Goal: Book appointment/travel/reservation

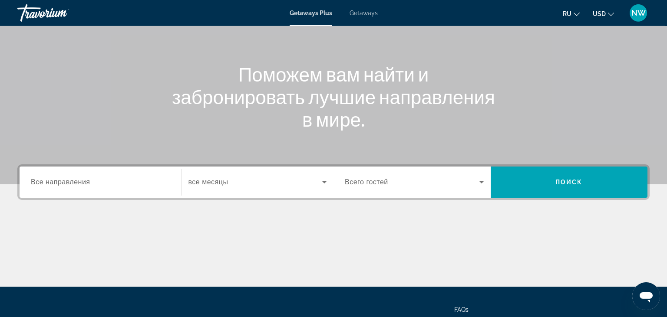
scroll to position [92, 0]
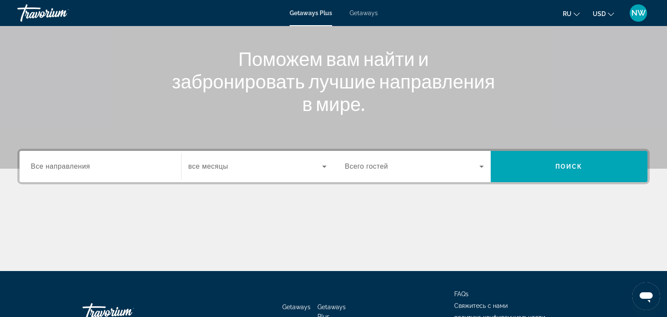
click at [75, 170] on span "Все направления" at bounding box center [60, 166] width 59 height 7
click at [75, 170] on input "Destination Все направления" at bounding box center [100, 167] width 139 height 10
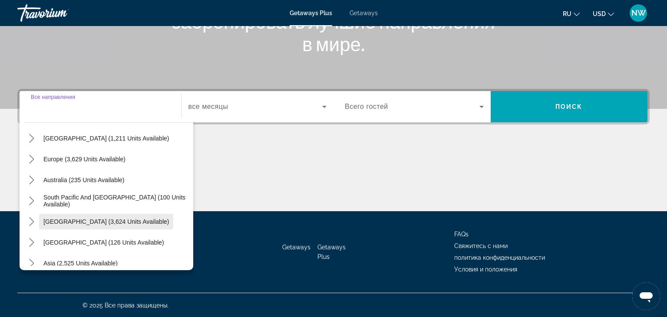
scroll to position [100, 0]
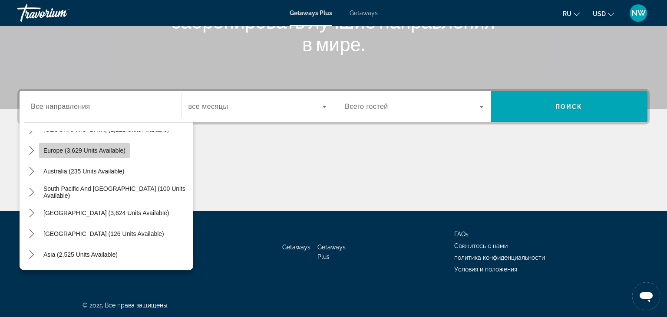
click at [101, 151] on span "Europe (3,629 units available)" at bounding box center [84, 150] width 82 height 7
type input "**********"
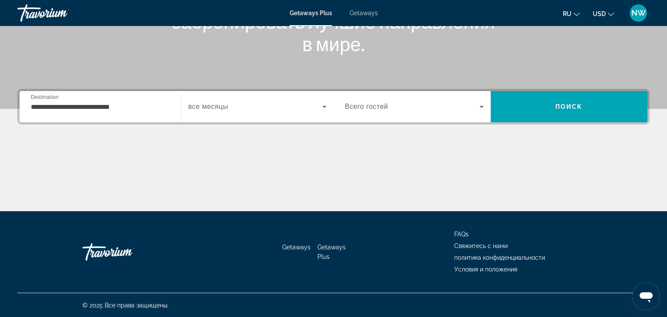
click at [218, 104] on span "все месяцы" at bounding box center [208, 106] width 40 height 7
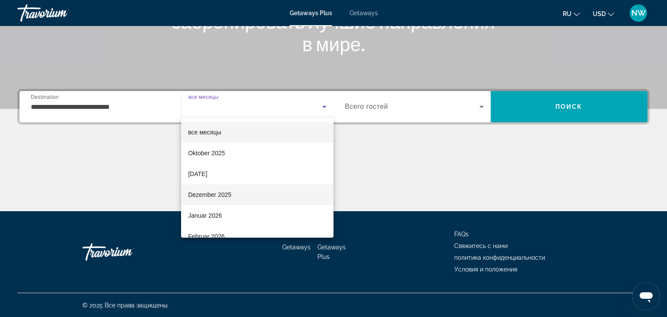
scroll to position [56, 0]
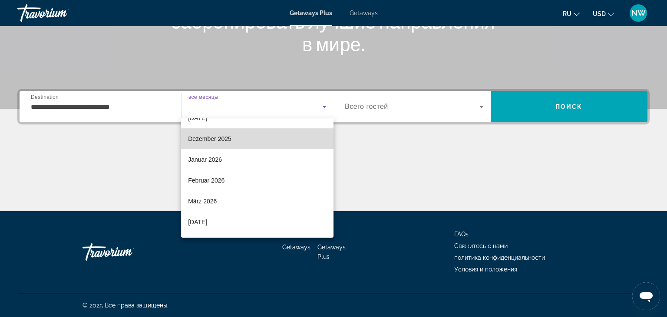
click at [222, 141] on span "Dezember 2025" at bounding box center [209, 139] width 43 height 10
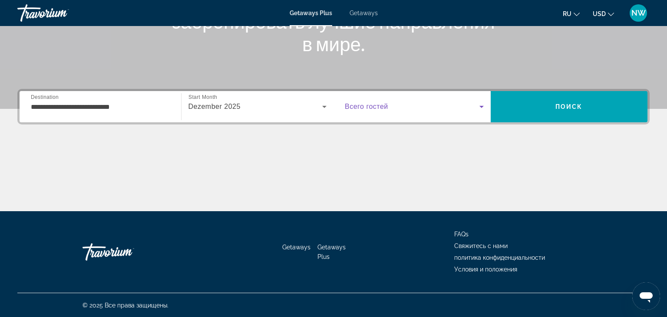
click at [482, 108] on icon "Search widget" at bounding box center [481, 107] width 10 height 10
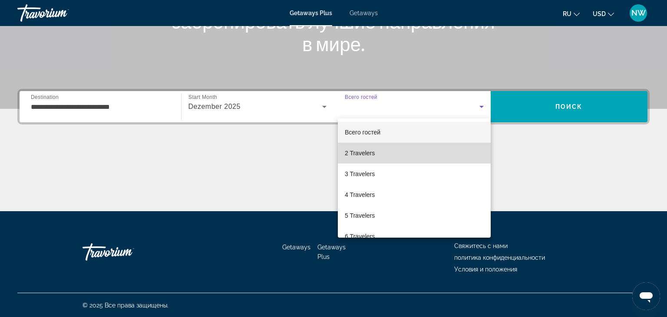
click at [365, 153] on span "2 Travelers" at bounding box center [360, 153] width 30 height 10
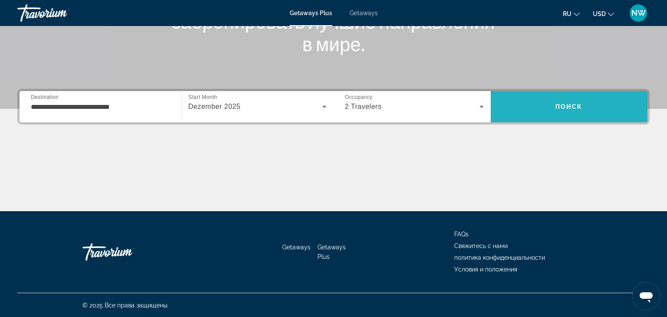
click at [548, 106] on span "Search" at bounding box center [569, 106] width 157 height 21
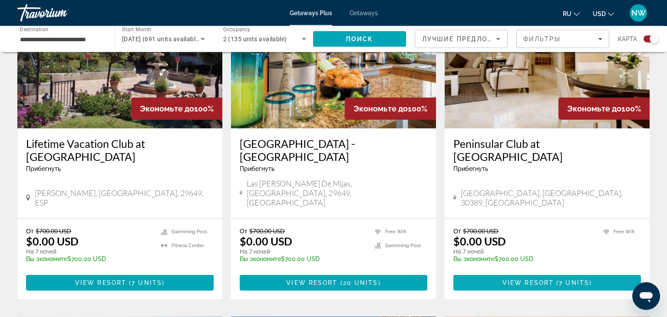
scroll to position [367, 0]
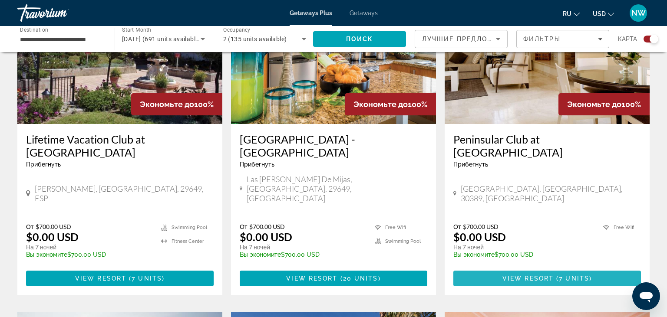
click at [546, 275] on span "View Resort" at bounding box center [527, 278] width 51 height 7
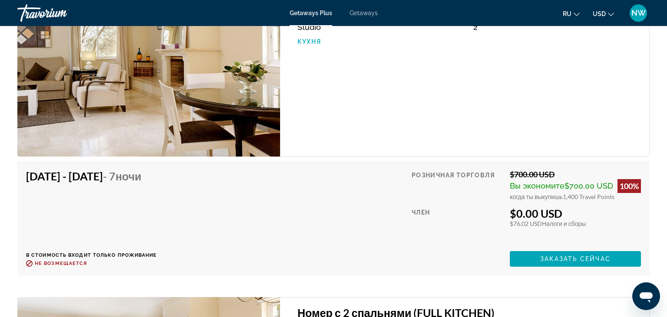
scroll to position [1284, 0]
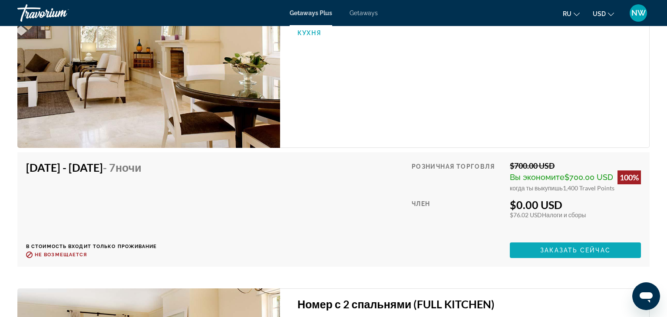
click at [572, 247] on span "Заказать сейчас" at bounding box center [575, 250] width 70 height 7
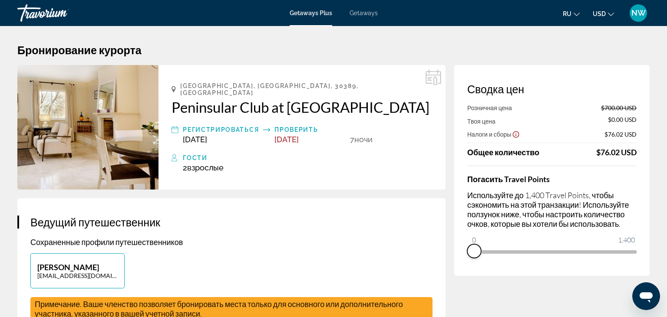
drag, startPoint x: 631, startPoint y: 262, endPoint x: 452, endPoint y: 264, distance: 179.4
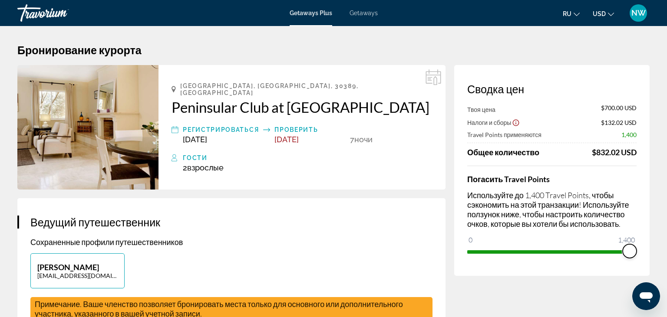
drag, startPoint x: 475, startPoint y: 239, endPoint x: 639, endPoint y: 253, distance: 164.7
click at [639, 253] on div "Сводка цен Твоя цена $700.00 USD Налоги и сборы $132.02 USD Travel Points приме…" at bounding box center [551, 170] width 195 height 211
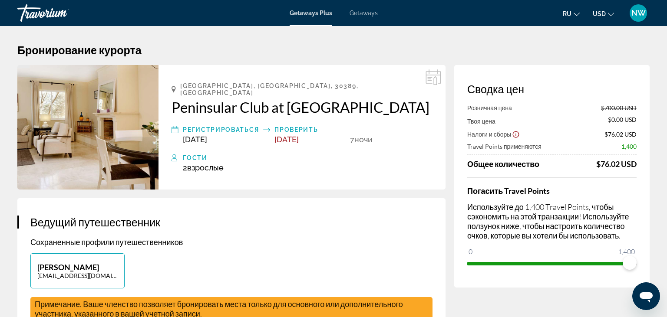
click at [108, 133] on img "Main content" at bounding box center [87, 127] width 141 height 125
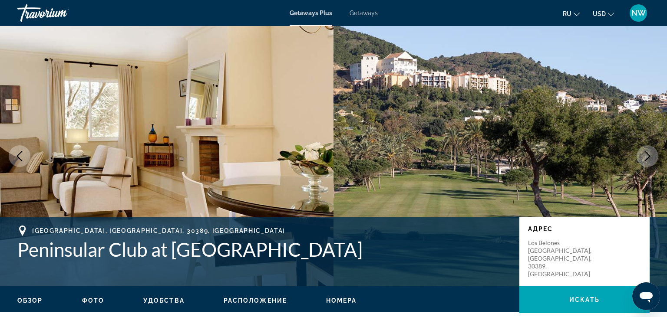
click at [258, 157] on img "Main content" at bounding box center [167, 156] width 334 height 261
click at [650, 157] on icon "Next image" at bounding box center [647, 156] width 10 height 10
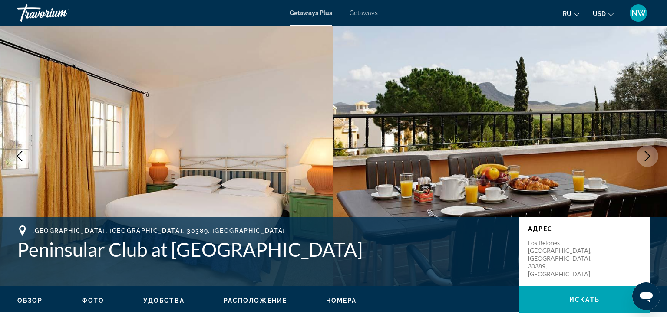
click at [650, 157] on icon "Next image" at bounding box center [648, 156] width 6 height 10
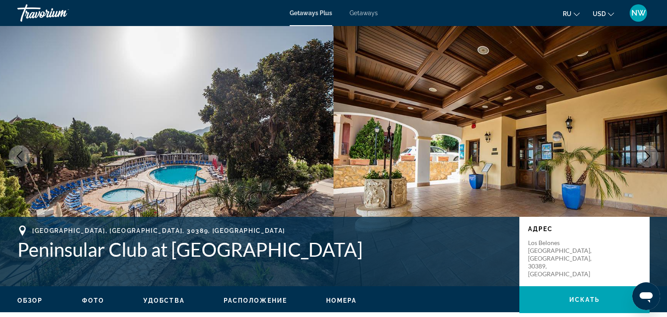
click at [650, 157] on icon "Next image" at bounding box center [648, 156] width 6 height 10
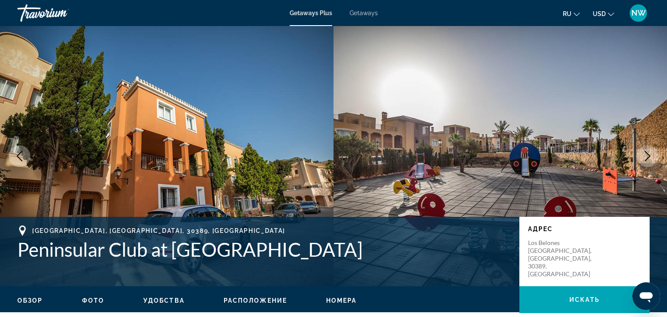
click at [647, 157] on icon "Next image" at bounding box center [647, 156] width 10 height 10
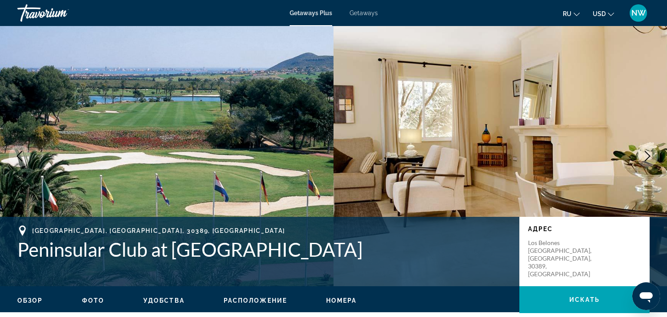
click at [647, 157] on icon "Next image" at bounding box center [647, 156] width 10 height 10
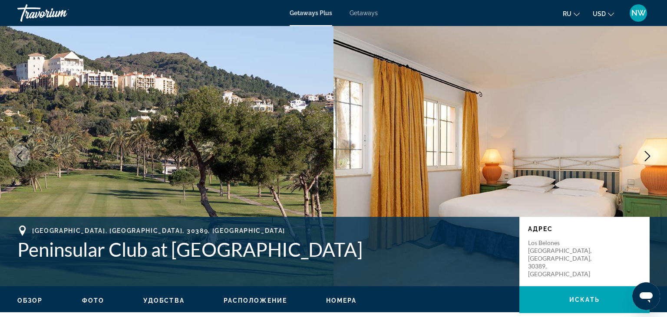
click at [647, 157] on icon "Next image" at bounding box center [647, 156] width 10 height 10
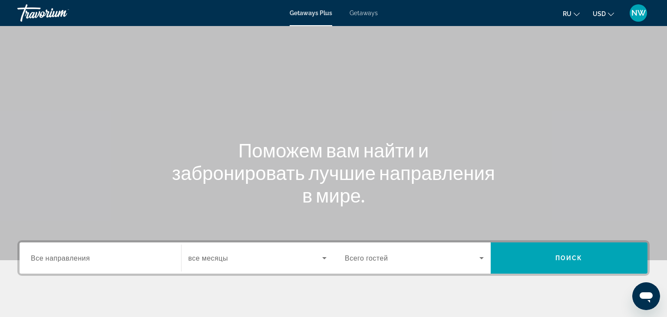
click at [32, 11] on div "Travorium" at bounding box center [60, 13] width 87 height 23
click at [36, 12] on div "Travorium" at bounding box center [60, 13] width 87 height 23
